Goal: Task Accomplishment & Management: Manage account settings

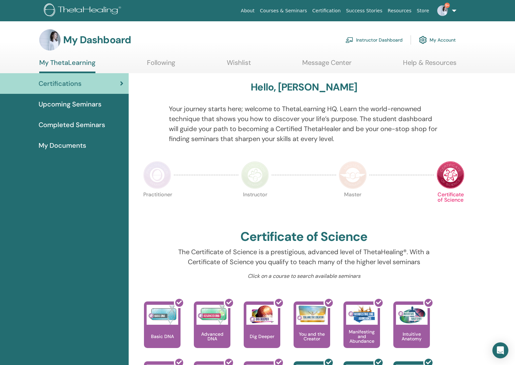
click at [385, 38] on link "Instructor Dashboard" at bounding box center [374, 40] width 57 height 15
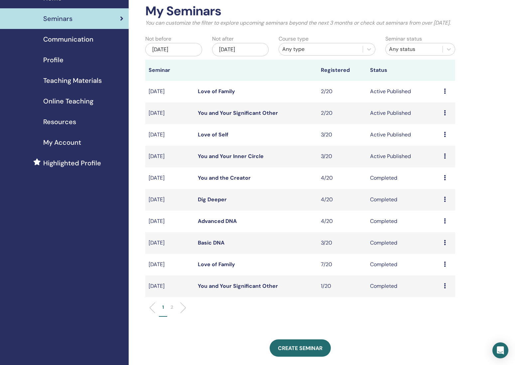
scroll to position [32, 0]
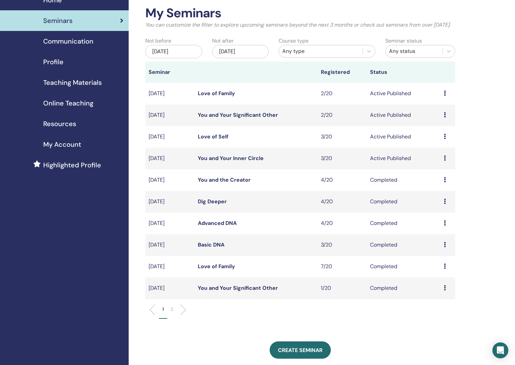
click at [220, 162] on link "You and Your Inner Circle" at bounding box center [231, 158] width 66 height 7
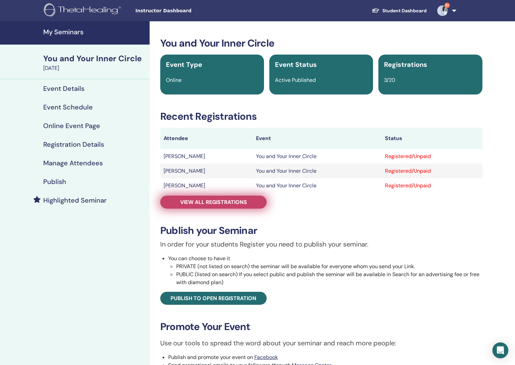
click at [201, 203] on span "View all registrations" at bounding box center [213, 202] width 67 height 7
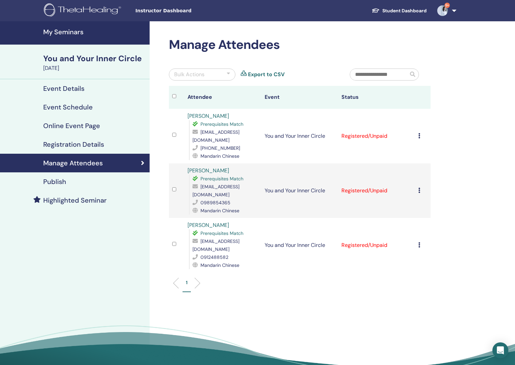
click at [218, 117] on link "[PERSON_NAME]" at bounding box center [209, 115] width 42 height 7
click at [471, 105] on div "Manage Attendees Bulk Actions Export to CSV Attendee Event Status YUN-YING JIAN…" at bounding box center [322, 206] width 344 height 371
click at [66, 33] on h4 "My Seminars" at bounding box center [94, 32] width 102 height 8
